Goal: Information Seeking & Learning: Learn about a topic

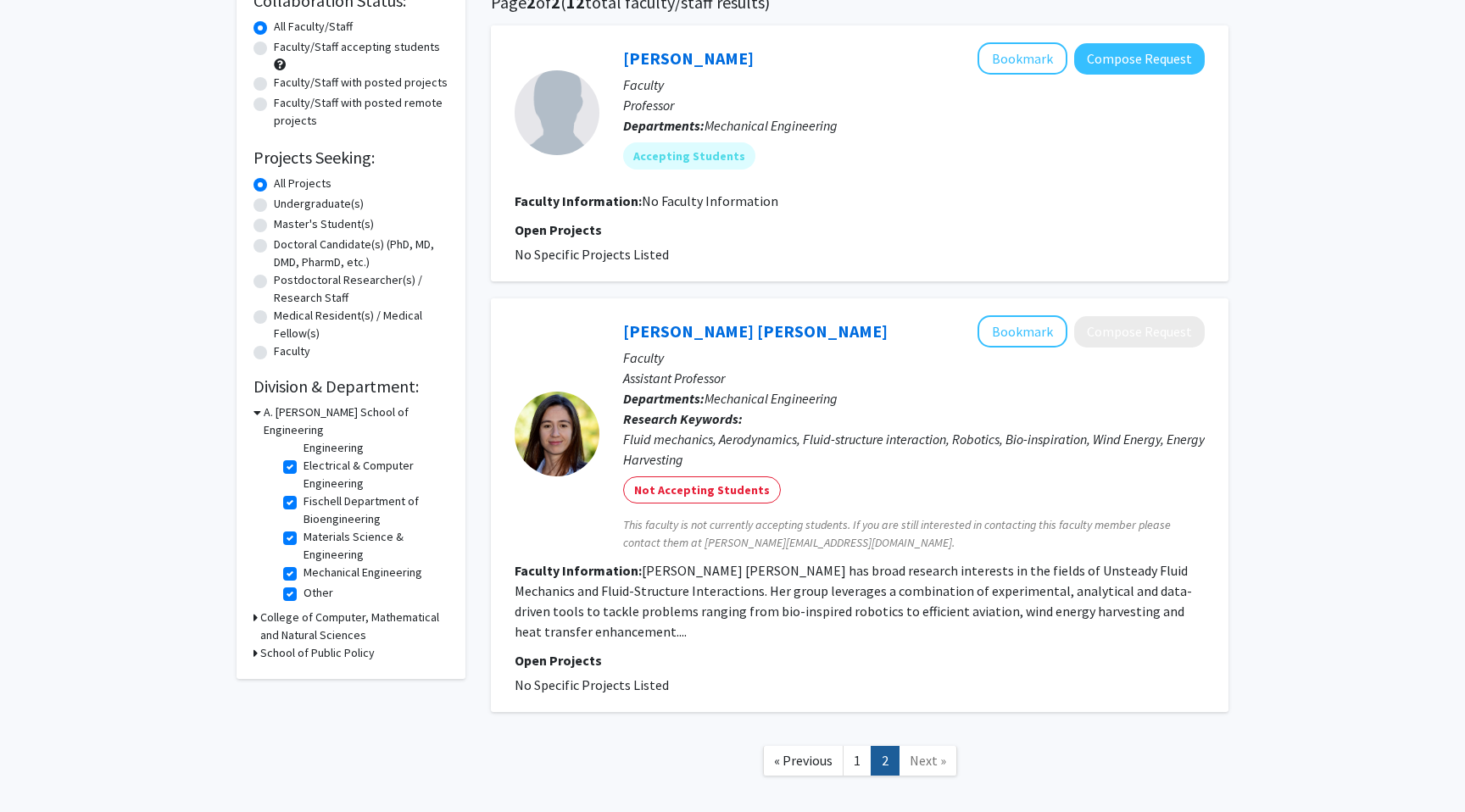
scroll to position [166, 0]
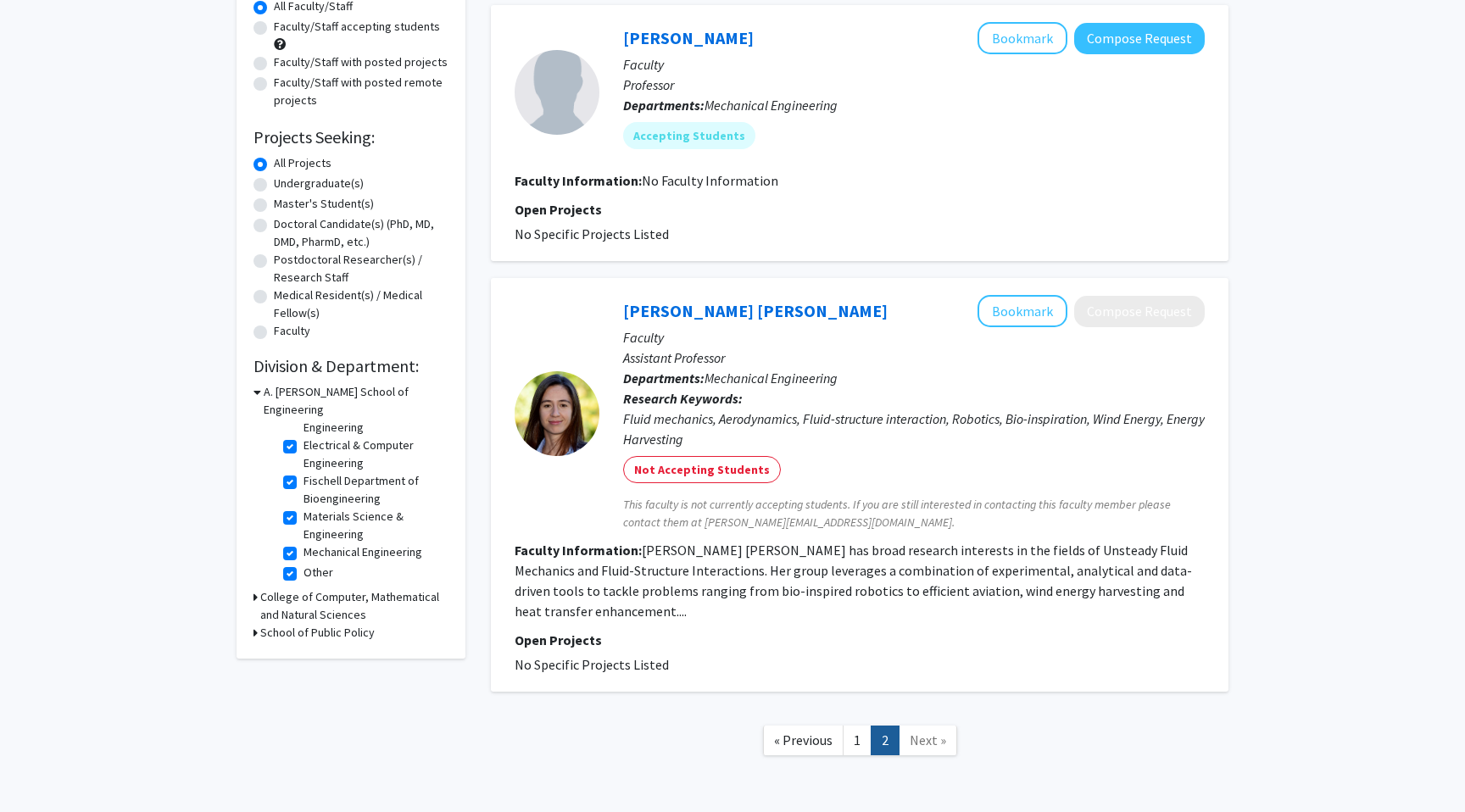
click at [294, 589] on h3 "College of Computer, Mathematical and Natural Sciences" at bounding box center [354, 606] width 188 height 36
click at [304, 628] on label "(Select All)" at bounding box center [331, 637] width 54 height 17
click at [304, 628] on input "(Select All)" at bounding box center [309, 634] width 11 height 11
checkbox input "true"
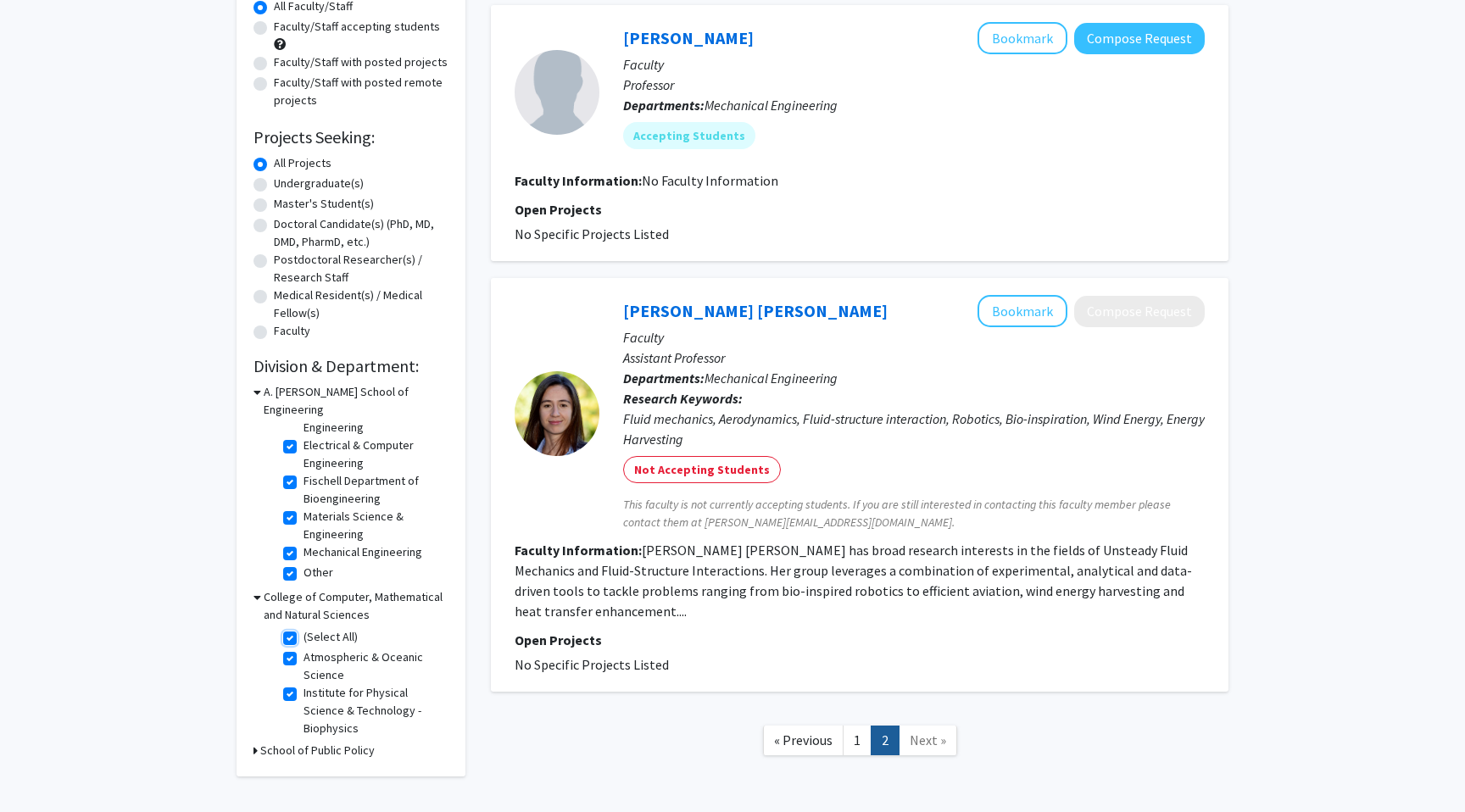
checkbox input "true"
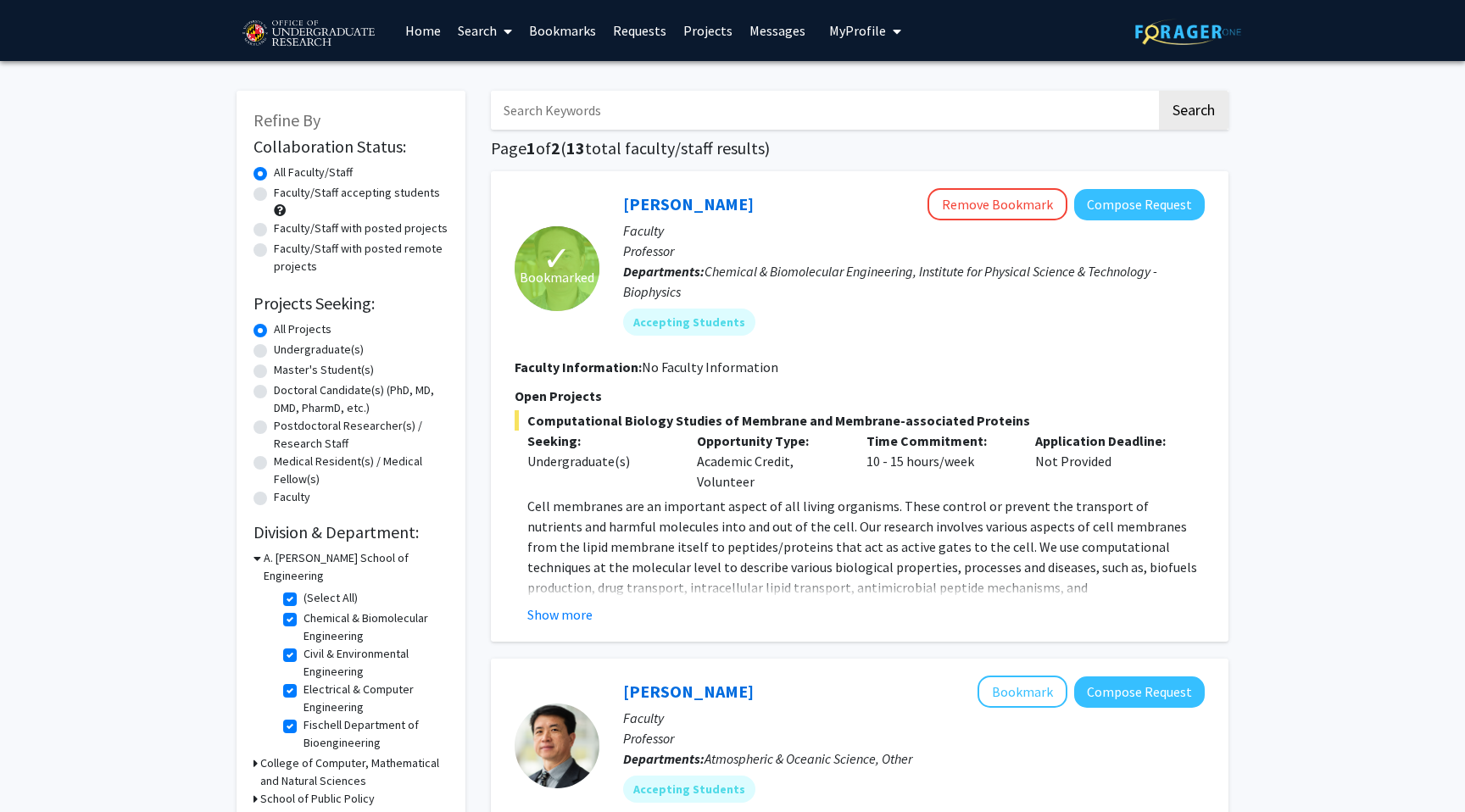
click at [304, 589] on label "(Select All)" at bounding box center [331, 598] width 54 height 17
click at [304, 589] on input "(Select All)" at bounding box center [309, 594] width 11 height 11
checkbox input "false"
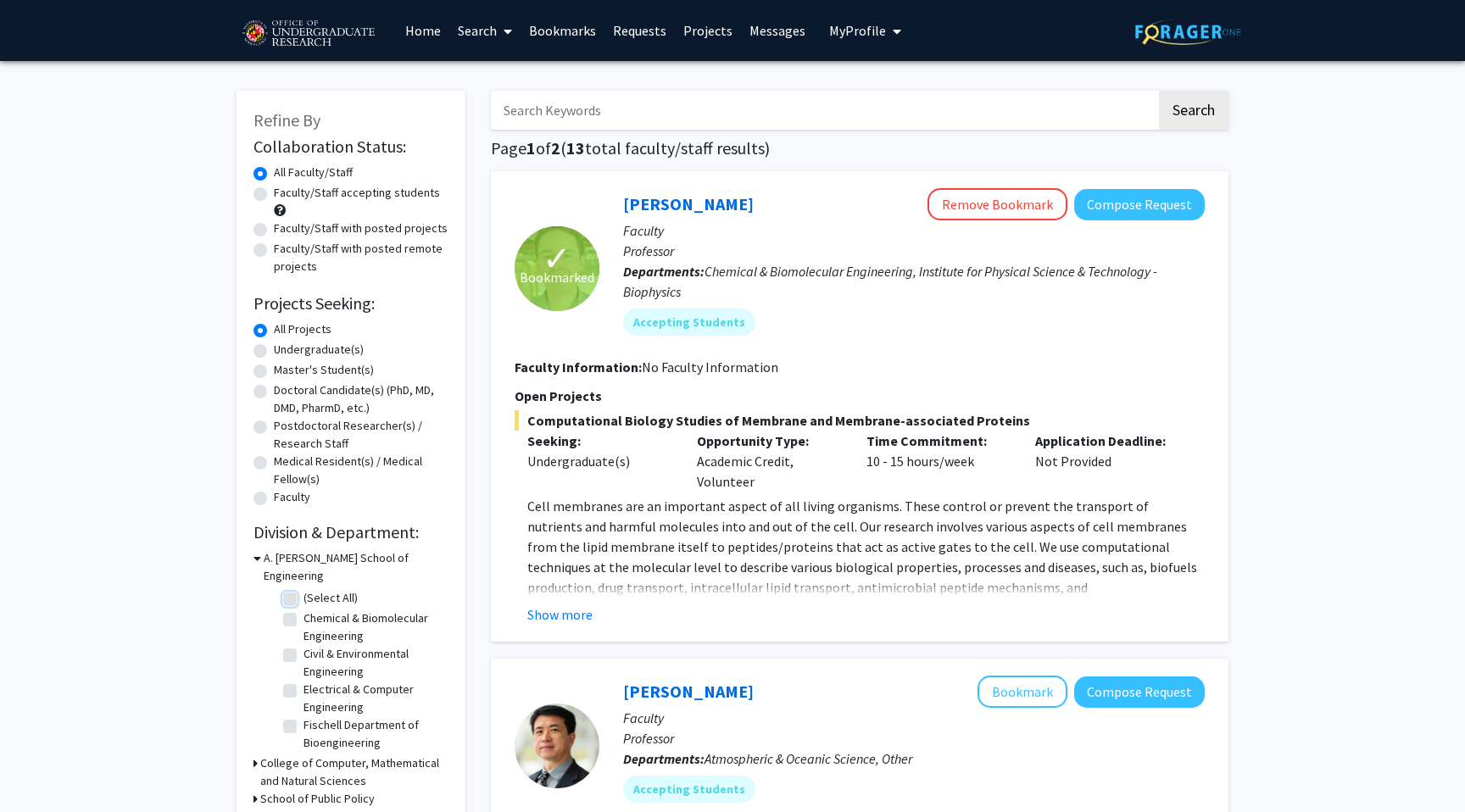
checkbox input "false"
